Goal: Check status: Check status

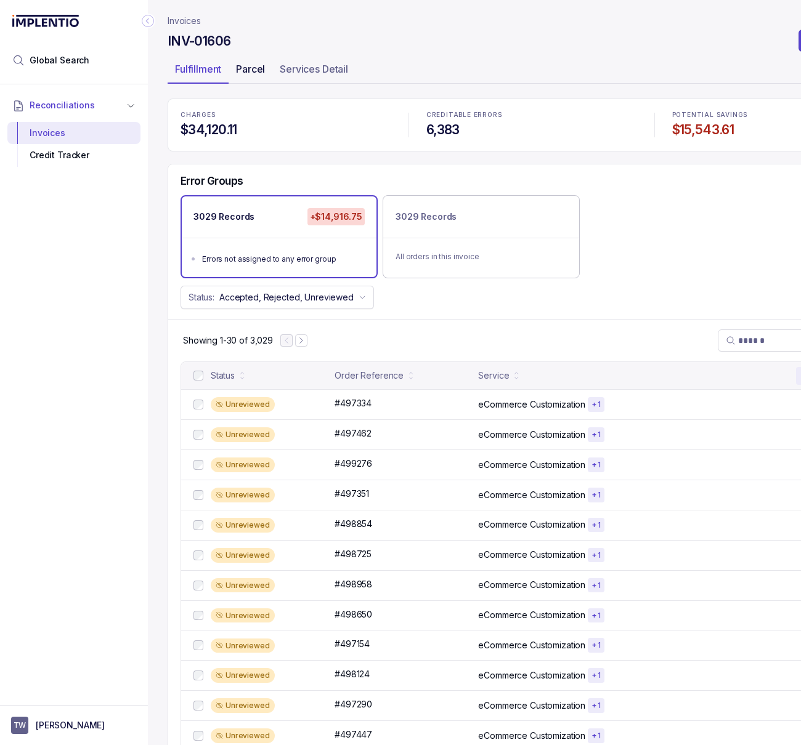
click at [254, 68] on p "Parcel" at bounding box center [250, 69] width 29 height 15
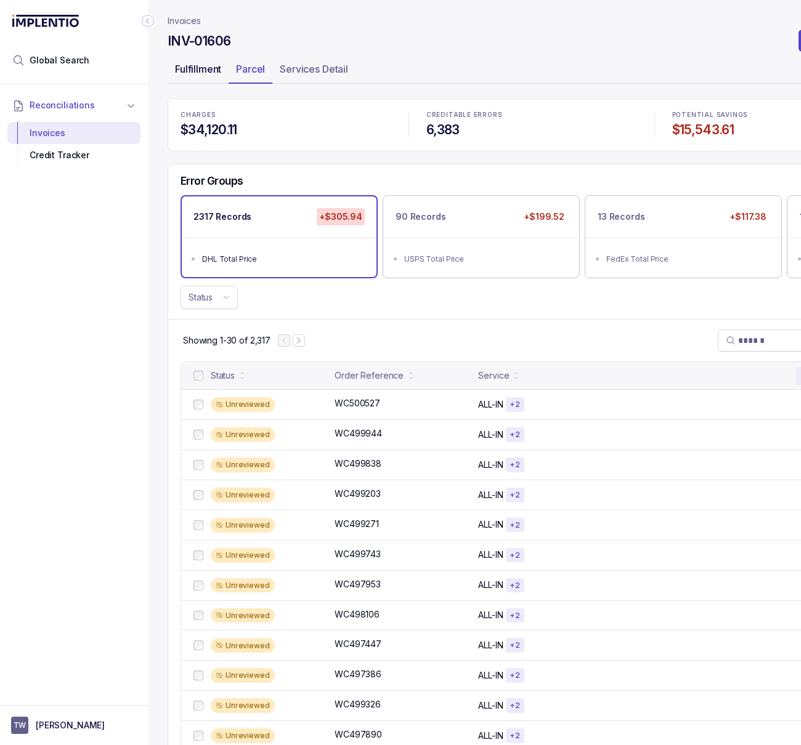
click at [199, 74] on p "Fulfillment" at bounding box center [198, 69] width 46 height 15
